Goal: Find specific page/section: Find specific page/section

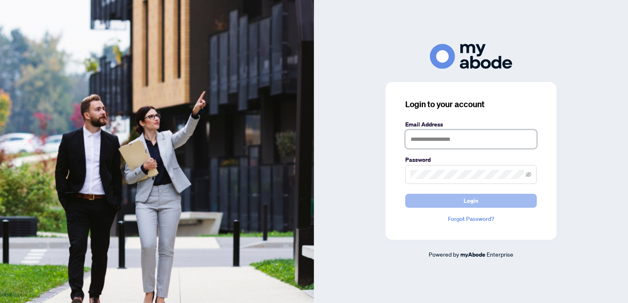
type input "**********"
click at [436, 200] on button "Login" at bounding box center [470, 201] width 131 height 14
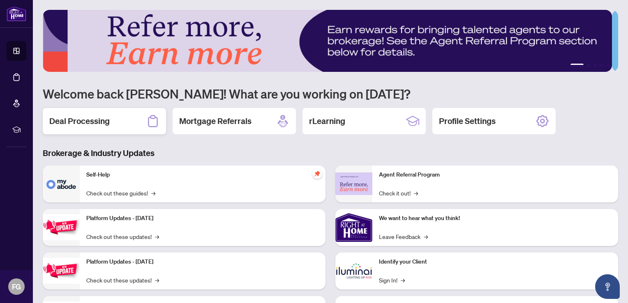
click at [84, 113] on div "Deal Processing" at bounding box center [104, 121] width 123 height 26
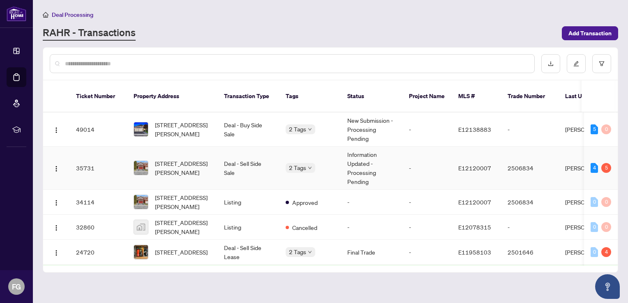
click at [247, 157] on td "Deal - Sell Side Sale" at bounding box center [248, 168] width 62 height 43
